Goal: Find specific page/section: Find specific page/section

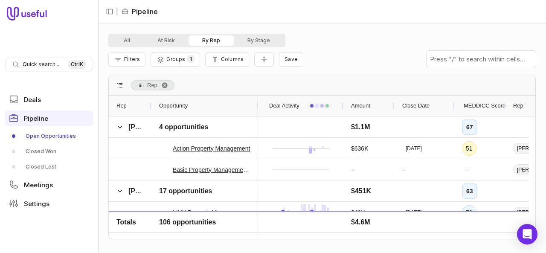
scroll to position [1365, 0]
